Goal: Transaction & Acquisition: Book appointment/travel/reservation

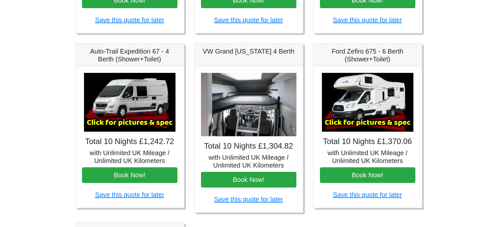
scroll to position [239, 0]
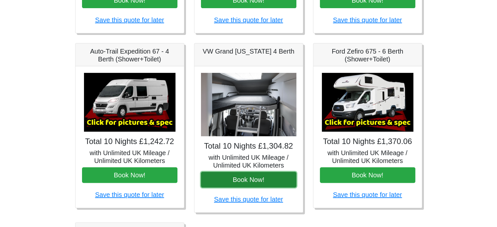
click at [246, 181] on button "Book Now!" at bounding box center [248, 180] width 95 height 16
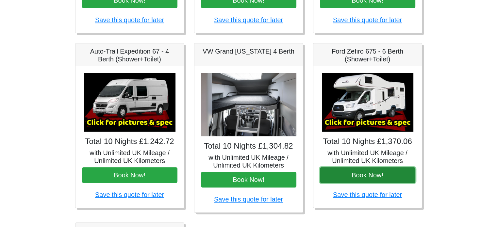
click at [391, 172] on button "Book Now!" at bounding box center [367, 175] width 95 height 16
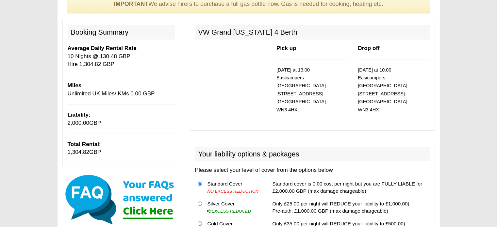
scroll to position [10, 0]
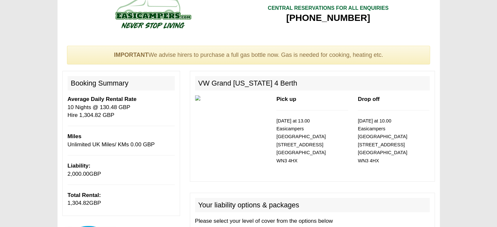
click at [230, 105] on div at bounding box center [230, 106] width 81 height 22
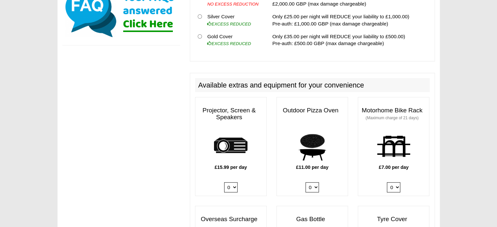
scroll to position [0, 0]
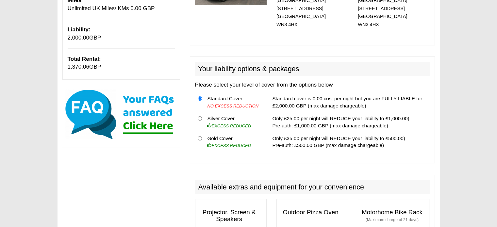
scroll to position [148, 0]
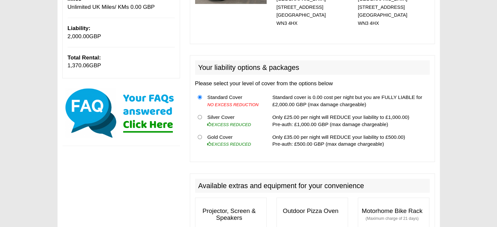
drag, startPoint x: 248, startPoint y: 134, endPoint x: 200, endPoint y: 128, distance: 48.8
click at [200, 131] on tr "Gold Cover EXCESS REDUCED Only £35.00 per night will REDUCE your liability to £…" at bounding box center [312, 141] width 235 height 20
click at [200, 135] on input "radio" at bounding box center [200, 137] width 4 height 4
radio input "true"
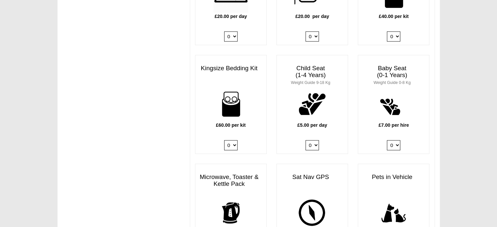
scroll to position [621, 0]
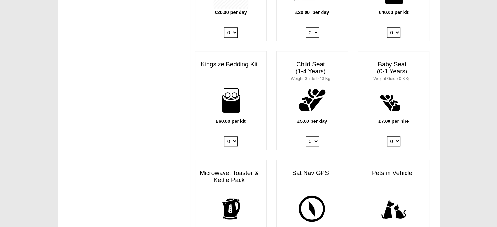
click at [317, 136] on select "0 1 2 3 4" at bounding box center [312, 141] width 13 height 10
select select "Child Seat (1-4 Years) x QTY 2 @ 5.00 GBP each."
click at [306, 136] on select "0 1 2 3 4" at bounding box center [312, 141] width 13 height 10
click at [484, 141] on body "[DATE] ------- 2026 ------- Sorry, you dont qualify :( CENTRAL RESERVATIONS FOR…" at bounding box center [248, 8] width 497 height 1259
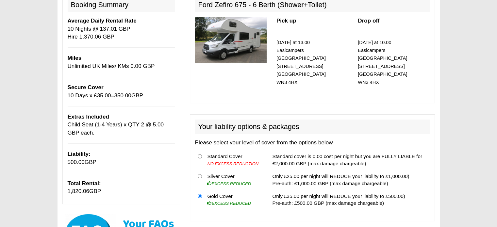
scroll to position [0, 0]
